Goal: Task Accomplishment & Management: Use online tool/utility

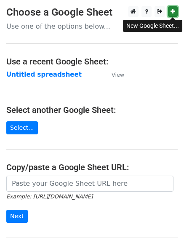
click at [173, 11] on icon at bounding box center [173, 11] width 5 height 6
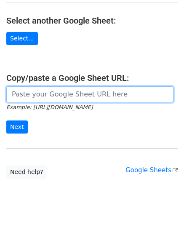
click at [12, 96] on input "url" at bounding box center [90, 95] width 168 height 16
paste input "https://docs.google.com/spreadsheets/d/1-dJZqzZAdOmtU2J0783JY3MWyhXbemT0VpinV78…"
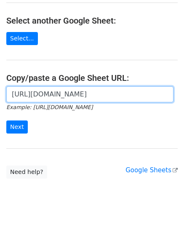
scroll to position [0, 189]
type input "https://docs.google.com/spreadsheets/d/1-dJZqzZAdOmtU2J0783JY3MWyhXbemT0VpinV78…"
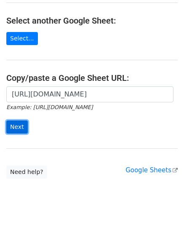
click at [17, 127] on input "Next" at bounding box center [17, 127] width 22 height 13
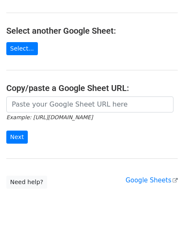
scroll to position [89, 0]
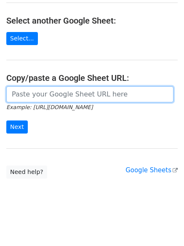
click at [13, 97] on input "url" at bounding box center [90, 95] width 168 height 16
paste input "https://docs.google.com/spreadsheets/d/189cmK-6Zlz5MZ35EJ1dqqTQru8HJfhOCbI6n9IQ…"
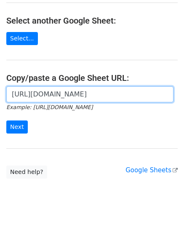
scroll to position [0, 186]
type input "https://docs.google.com/spreadsheets/d/189cmK-6Zlz5MZ35EJ1dqqTQru8HJfhOCbI6n9IQ…"
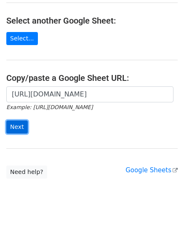
scroll to position [0, 0]
click at [18, 127] on input "Next" at bounding box center [17, 127] width 22 height 13
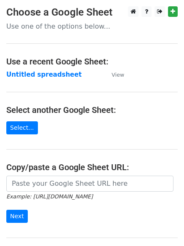
click at [178, 11] on main "Choose a Google Sheet Use one of the options below... Use a recent Google Sheet…" at bounding box center [92, 137] width 184 height 262
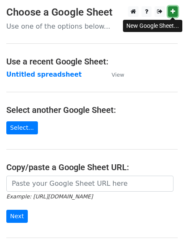
click at [172, 13] on icon at bounding box center [173, 11] width 5 height 6
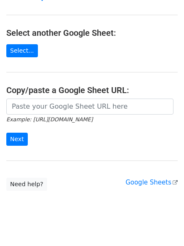
scroll to position [89, 0]
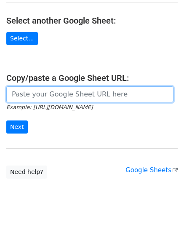
click at [22, 96] on input "url" at bounding box center [90, 95] width 168 height 16
paste input "https://docs.google.com/spreadsheets/d/1XuM2i_PnddAxHDVejVYe8S3sLBdapJk8vmybWBy…"
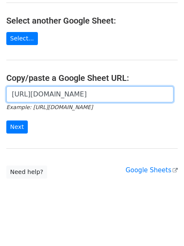
scroll to position [0, 193]
type input "https://docs.google.com/spreadsheets/d/1XuM2i_PnddAxHDVejVYe8S3sLBdapJk8vmybWBy…"
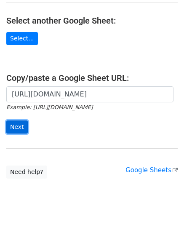
scroll to position [0, 0]
click at [17, 124] on input "Next" at bounding box center [17, 127] width 22 height 13
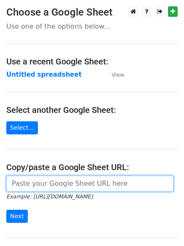
click at [46, 182] on input "url" at bounding box center [90, 184] width 168 height 16
paste input "[URL][DOMAIN_NAME]"
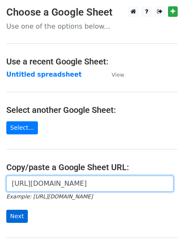
type input "[URL][DOMAIN_NAME]"
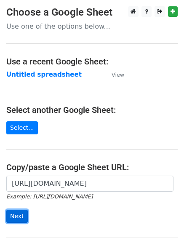
scroll to position [0, 0]
click at [17, 213] on input "Next" at bounding box center [17, 216] width 22 height 13
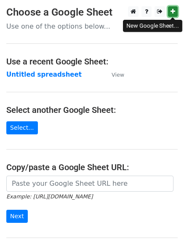
click at [175, 13] on icon at bounding box center [173, 11] width 5 height 6
click at [170, 13] on link at bounding box center [173, 11] width 10 height 11
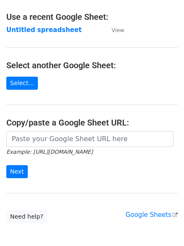
scroll to position [89, 0]
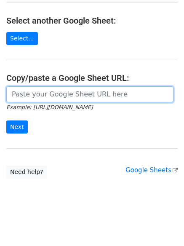
click at [38, 98] on input "url" at bounding box center [90, 95] width 168 height 16
paste input "https://docs.google.com/spreadsheets/d/11HP3Lz-RMNE2FQZyoKe4Psxx5sqGtV9ZS_S4QuE…"
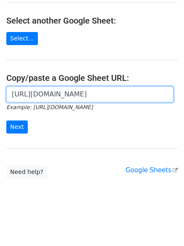
scroll to position [0, 185]
type input "https://docs.google.com/spreadsheets/d/11HP3Lz-RMNE2FQZyoKe4Psxx5sqGtV9ZS_S4QuE…"
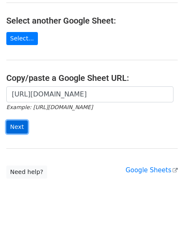
scroll to position [0, 0]
click at [19, 128] on input "Next" at bounding box center [17, 127] width 22 height 13
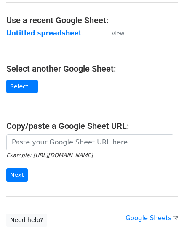
scroll to position [89, 0]
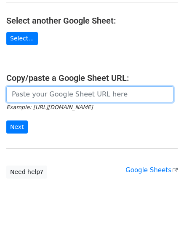
click at [12, 95] on input "url" at bounding box center [90, 95] width 168 height 16
paste input "Boost Your Site with High-Authority Backlinks"
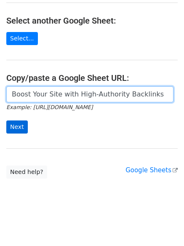
type input "Boost Your Site with High-Authority Backlinks"
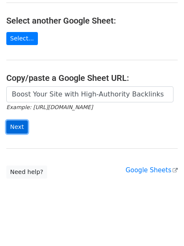
click at [15, 125] on input "Next" at bounding box center [17, 127] width 22 height 13
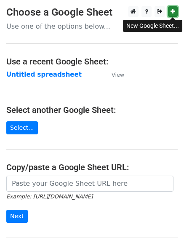
click at [173, 10] on icon at bounding box center [173, 11] width 5 height 6
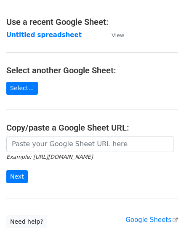
scroll to position [84, 0]
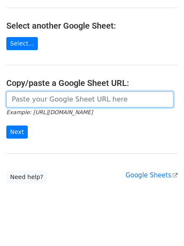
click at [37, 103] on input "url" at bounding box center [90, 100] width 168 height 16
paste input "nathansofnottingham@gmail.com srvaleriefsm@gmail.com srtmfrancis@columba52.plus…"
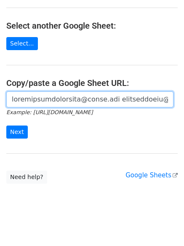
scroll to position [0, 4310]
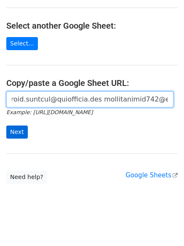
type input "nathansofnottingham@gmail.com srvaleriefsm@gmail.com srtmfrancis@columba52.plus…"
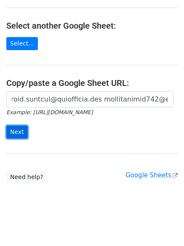
scroll to position [0, 0]
click at [16, 129] on input "Next" at bounding box center [17, 132] width 22 height 13
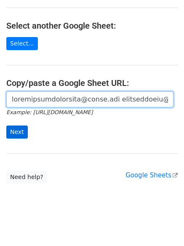
scroll to position [0, 4310]
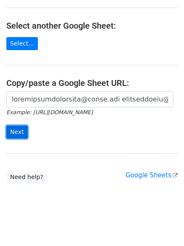
click at [15, 133] on input "Next" at bounding box center [17, 132] width 22 height 13
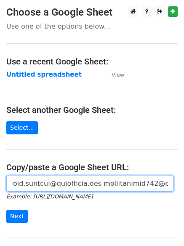
scroll to position [42, 0]
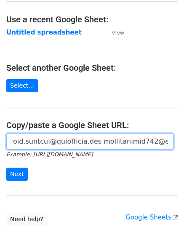
click at [25, 143] on input "url" at bounding box center [90, 142] width 168 height 16
click at [25, 142] on input "url" at bounding box center [90, 142] width 168 height 16
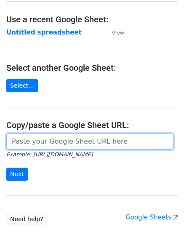
scroll to position [0, 0]
paste input "https://docs.google.com/spreadsheets/d/1pH2VrbIw0_EA36um9WZ13Npoj5yJWkynCARincj…"
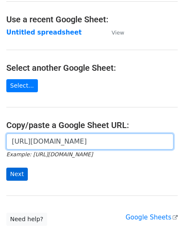
type input "https://docs.google.com/spreadsheets/d/1pH2VrbIw0_EA36um9WZ13Npoj5yJWkynCARincj…"
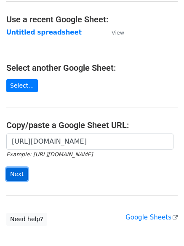
scroll to position [0, 0]
click at [17, 171] on input "Next" at bounding box center [17, 174] width 22 height 13
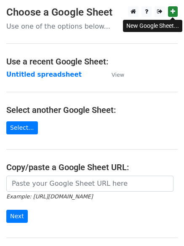
click at [173, 12] on icon at bounding box center [173, 11] width 5 height 6
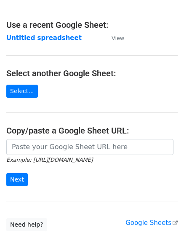
scroll to position [89, 0]
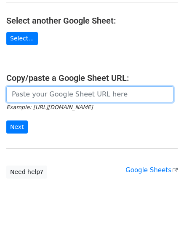
click at [25, 97] on input "url" at bounding box center [90, 95] width 168 height 16
paste input "[URL][DOMAIN_NAME]"
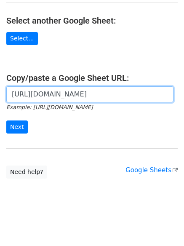
scroll to position [0, 195]
type input "[URL][DOMAIN_NAME]"
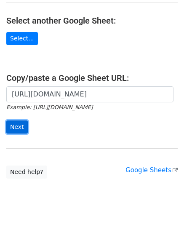
scroll to position [0, 0]
click at [11, 125] on input "Next" at bounding box center [17, 127] width 22 height 13
